Goal: Check status: Check status

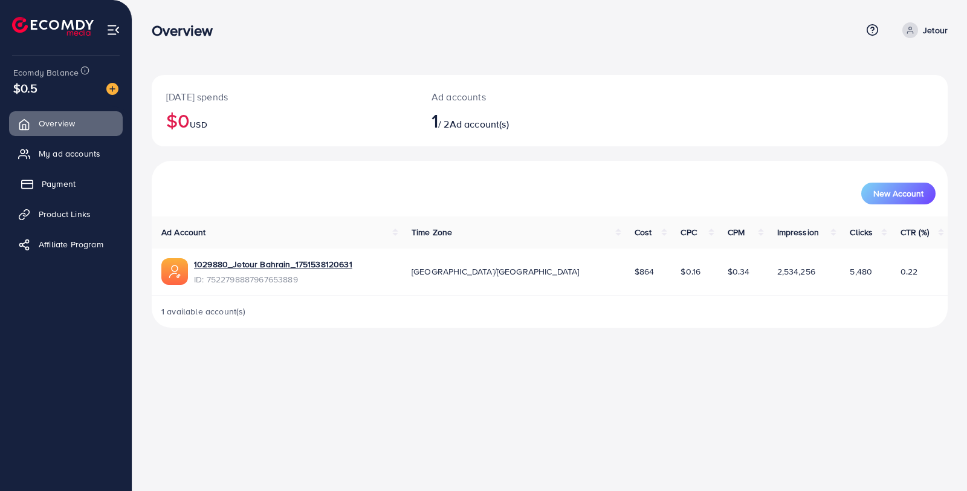
drag, startPoint x: 68, startPoint y: 187, endPoint x: 113, endPoint y: 185, distance: 45.4
click at [68, 187] on span "Payment" at bounding box center [59, 184] width 34 height 12
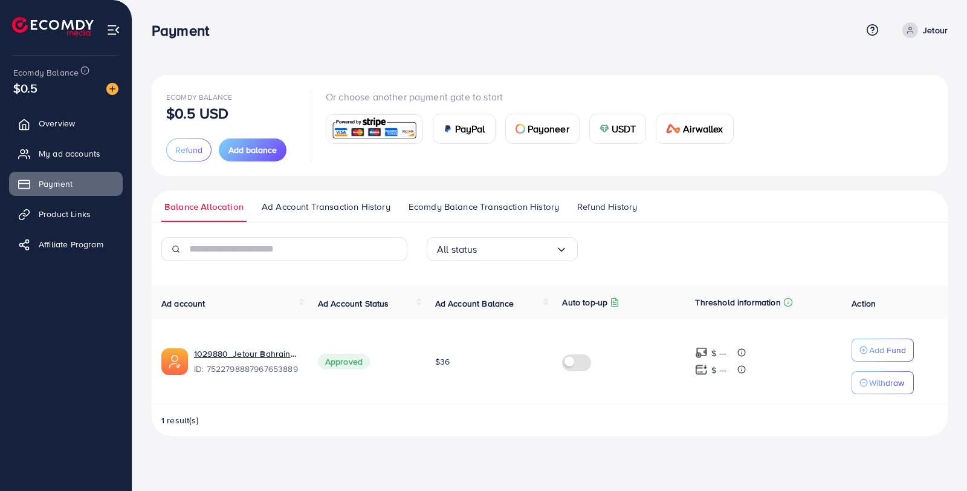
click at [494, 210] on span "Ecomdy Balance Transaction History" at bounding box center [484, 206] width 151 height 13
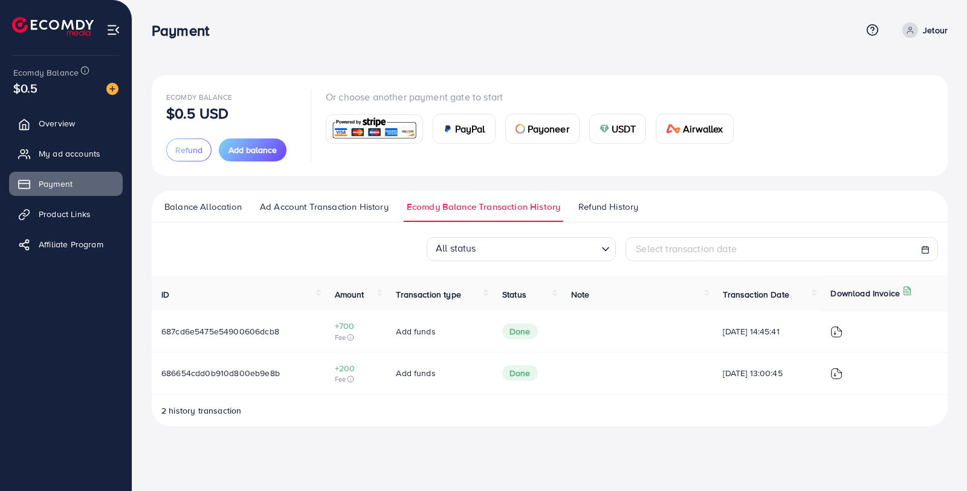
click at [727, 250] on span "Select transaction date" at bounding box center [686, 248] width 101 height 13
select select "*"
select select "**"
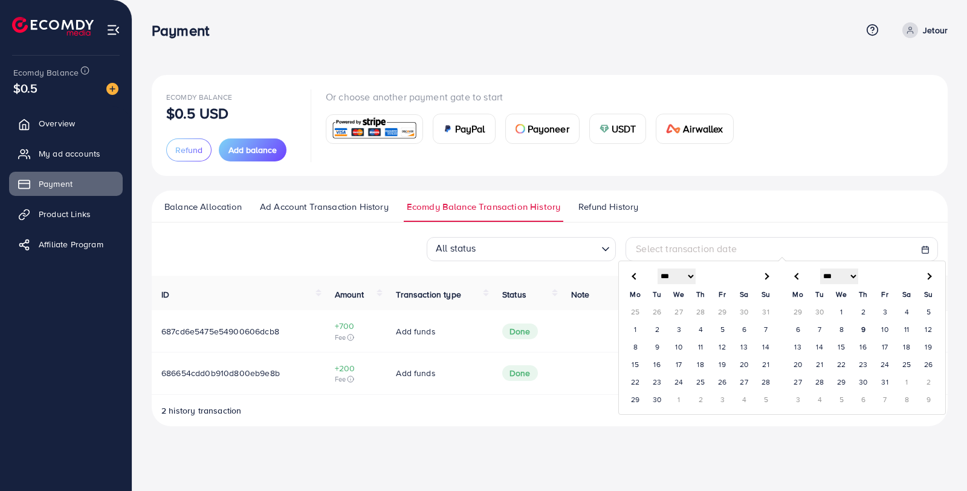
click at [639, 276] on th at bounding box center [635, 276] width 22 height 19
select select "*"
click at [771, 280] on th at bounding box center [766, 276] width 22 height 19
click at [634, 328] on td "1" at bounding box center [635, 329] width 22 height 18
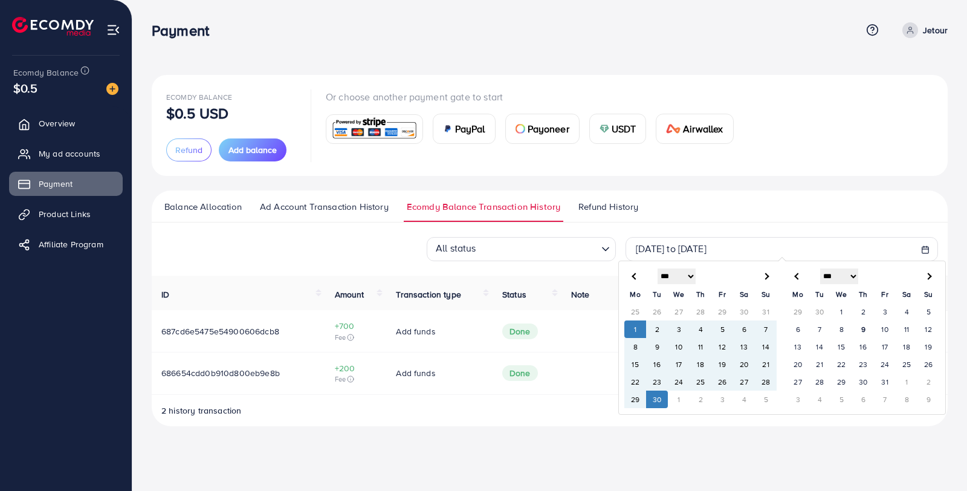
click at [656, 406] on td "30" at bounding box center [657, 399] width 22 height 18
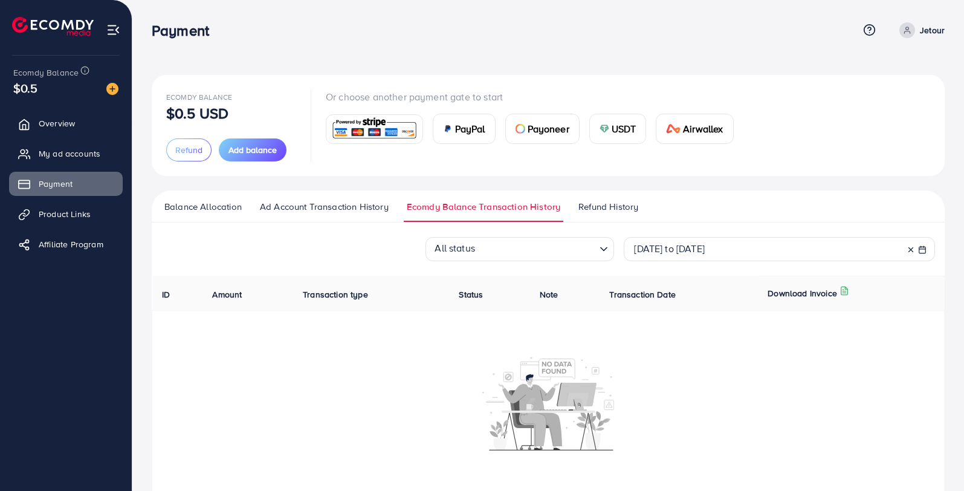
click at [909, 251] on line at bounding box center [911, 250] width 4 height 4
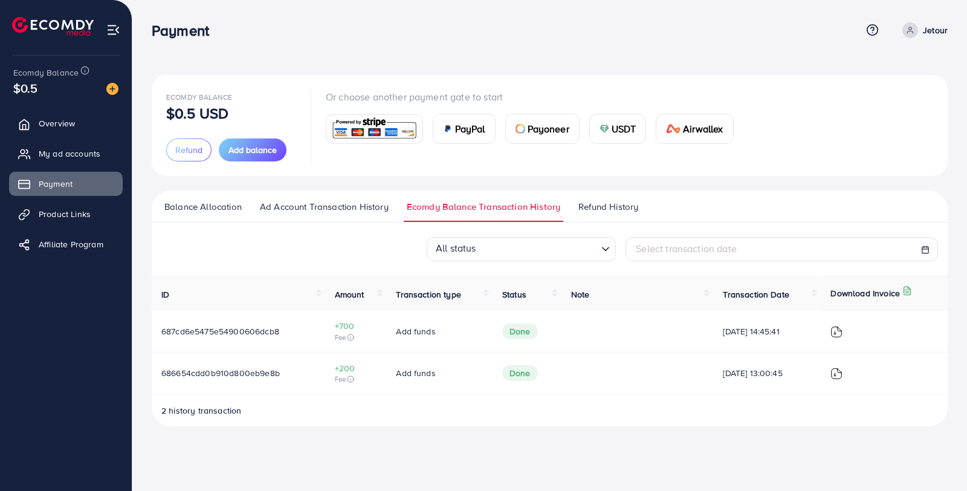
click at [705, 251] on span "Select transaction date" at bounding box center [686, 248] width 101 height 13
select select "*"
select select "**"
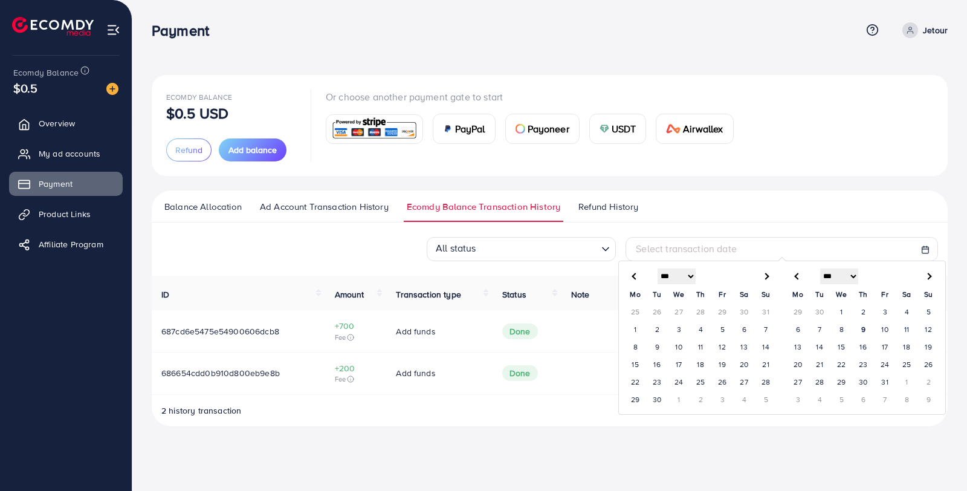
click at [642, 273] on th at bounding box center [635, 276] width 22 height 19
select select "*"
drag, startPoint x: 635, startPoint y: 273, endPoint x: 643, endPoint y: 314, distance: 42.6
click at [635, 273] on span at bounding box center [635, 276] width 7 height 7
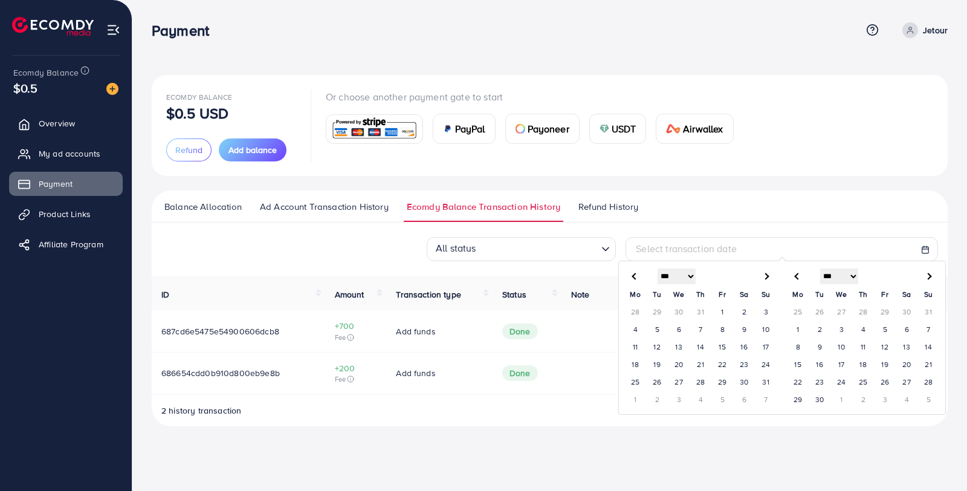
select select "*"
drag, startPoint x: 666, startPoint y: 315, endPoint x: 711, endPoint y: 303, distance: 46.3
click at [667, 314] on td "1" at bounding box center [657, 312] width 22 height 18
click at [928, 277] on span at bounding box center [928, 276] width 7 height 7
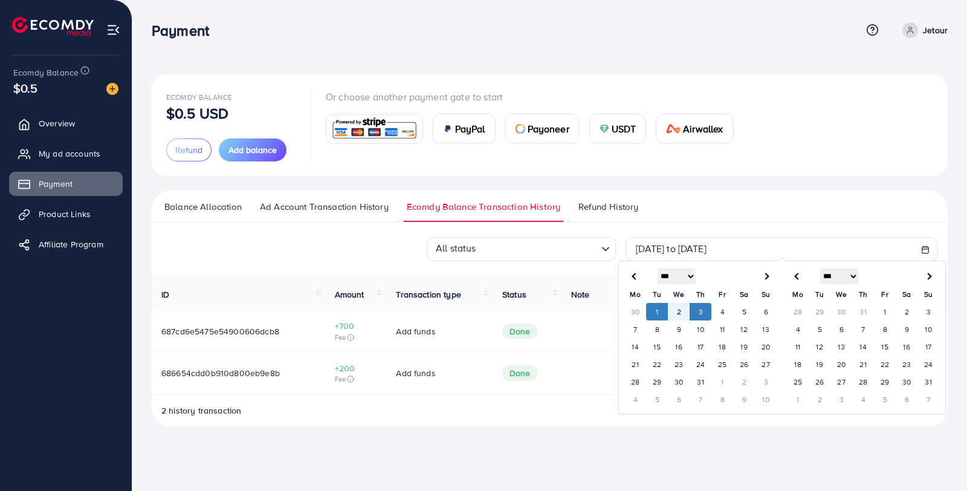
click at [928, 277] on span at bounding box center [928, 276] width 7 height 7
select select "*"
select select "**"
click at [928, 277] on span at bounding box center [928, 276] width 7 height 7
drag, startPoint x: 681, startPoint y: 326, endPoint x: 705, endPoint y: 340, distance: 27.7
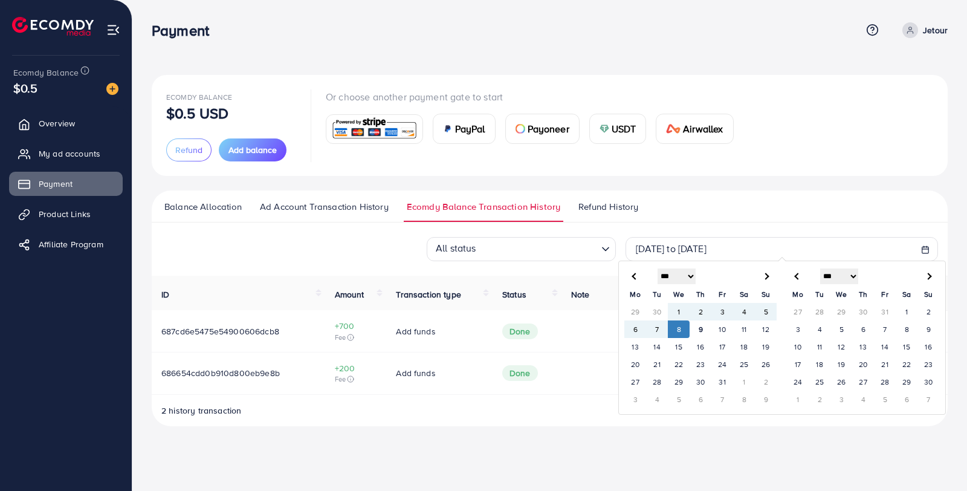
click at [681, 326] on td "8" at bounding box center [679, 329] width 22 height 18
